Goal: Task Accomplishment & Management: Manage account settings

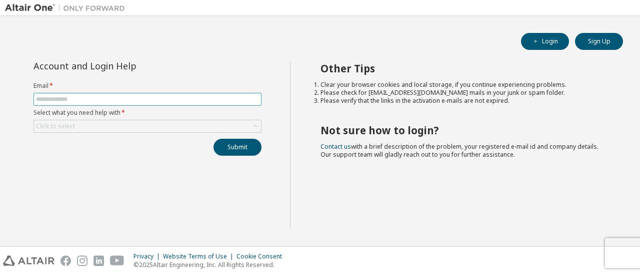
click at [81, 98] on input "text" at bounding box center [147, 99] width 223 height 8
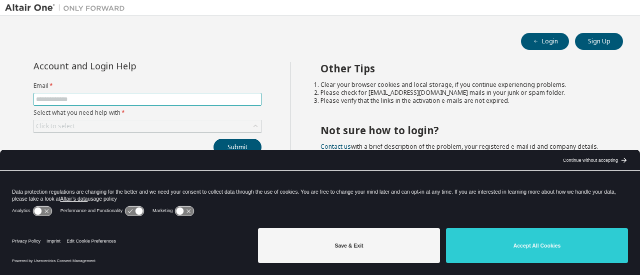
click at [108, 97] on input "text" at bounding box center [147, 99] width 223 height 8
type input "**********"
click at [99, 125] on div "Click to select" at bounding box center [147, 126] width 227 height 12
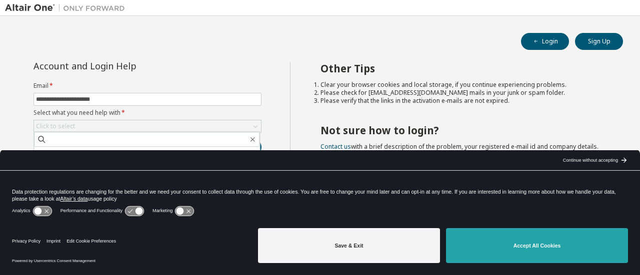
click at [533, 239] on button "Accept All Cookies" at bounding box center [537, 245] width 182 height 35
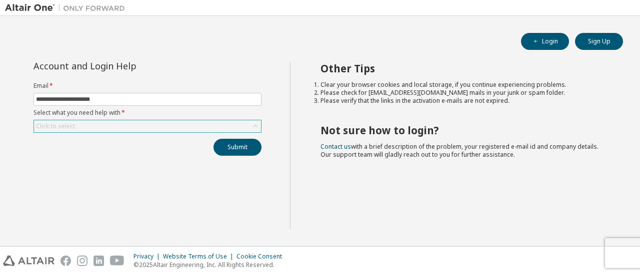
click at [123, 123] on div "Click to select" at bounding box center [147, 126] width 227 height 12
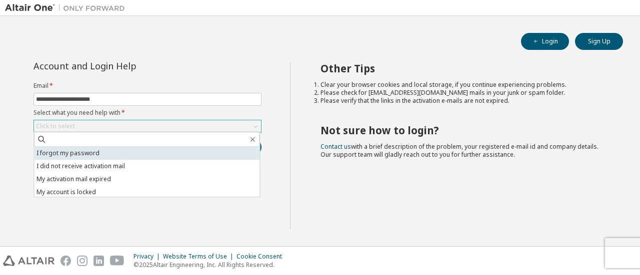
click at [105, 151] on li "I forgot my password" at bounding box center [146, 153] width 225 height 13
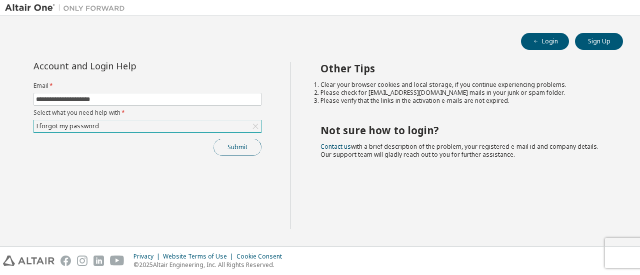
click at [239, 142] on button "Submit" at bounding box center [237, 147] width 48 height 17
